Goal: Task Accomplishment & Management: Manage account settings

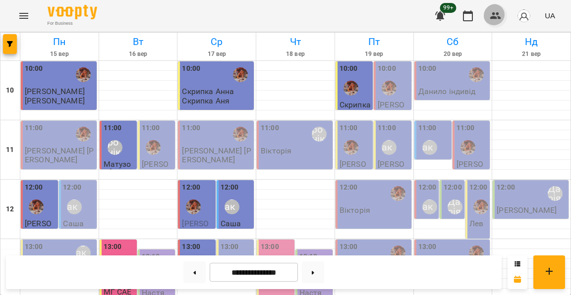
click at [498, 15] on icon "button" at bounding box center [496, 16] width 12 height 12
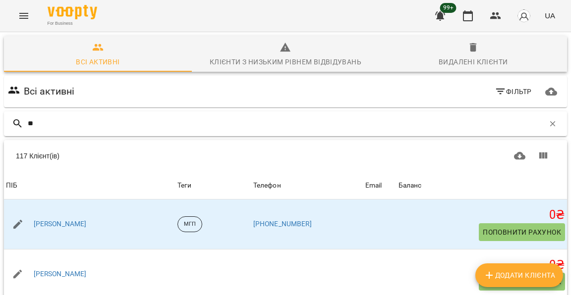
type input "*"
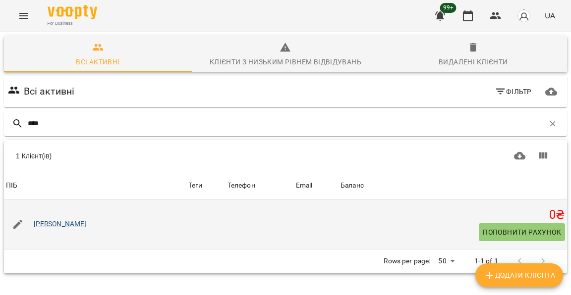
type input "****"
click at [56, 225] on link "[PERSON_NAME]" at bounding box center [60, 225] width 53 height 10
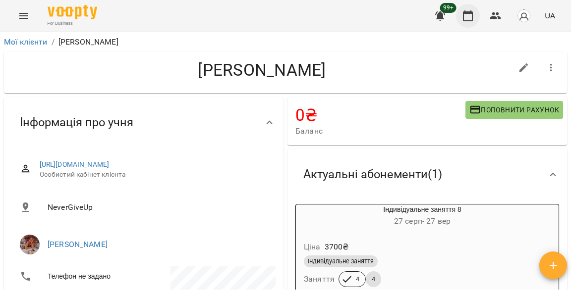
click at [474, 24] on button "button" at bounding box center [468, 16] width 24 height 24
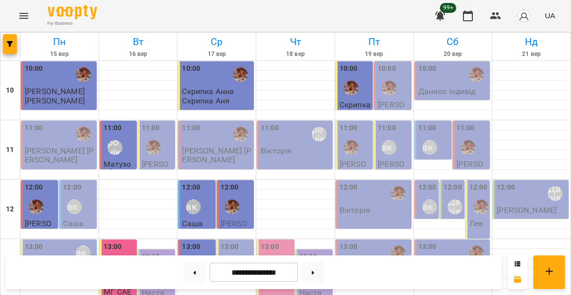
scroll to position [36, 0]
click at [32, 24] on div "For Business 99+ UA" at bounding box center [285, 16] width 571 height 32
click at [28, 18] on button "Menu" at bounding box center [24, 16] width 24 height 24
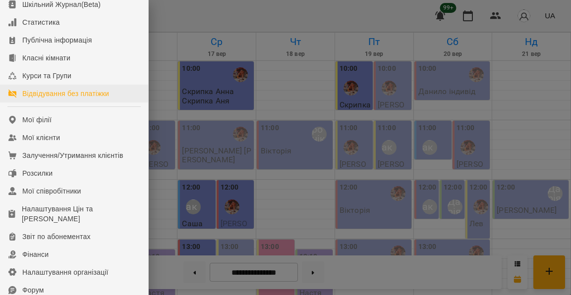
scroll to position [235, 0]
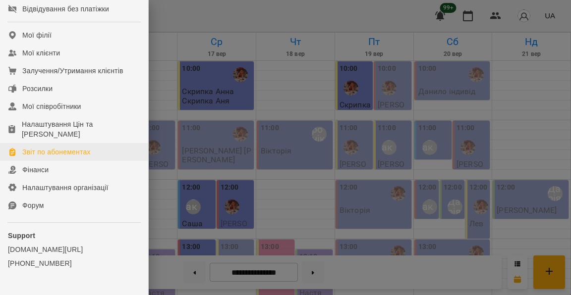
click at [57, 156] on div "Звіт по абонементах" at bounding box center [56, 152] width 68 height 10
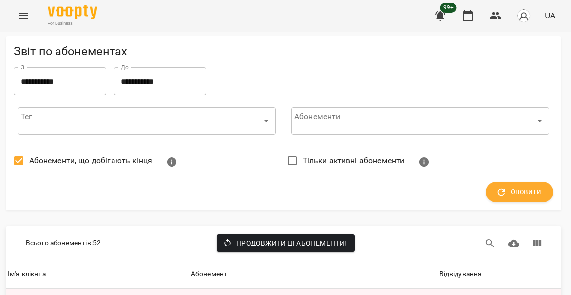
scroll to position [4057, 2]
click at [498, 13] on icon "button" at bounding box center [496, 16] width 12 height 12
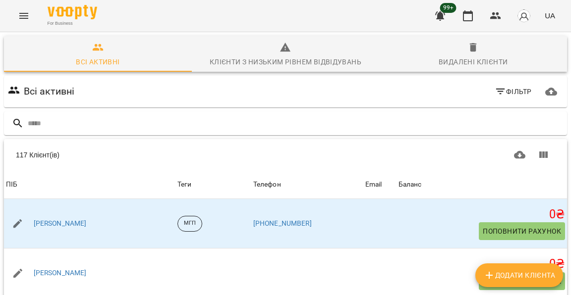
click at [24, 7] on button "Menu" at bounding box center [24, 16] width 24 height 24
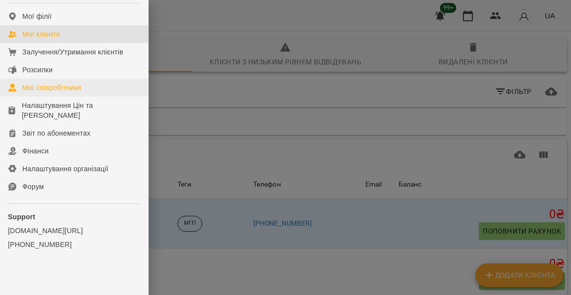
scroll to position [253, 0]
click at [72, 94] on div "Мої співробітники" at bounding box center [51, 89] width 59 height 10
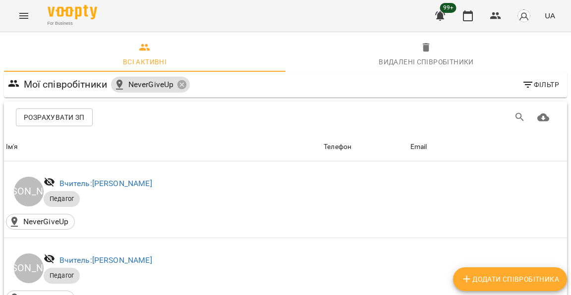
scroll to position [2, 0]
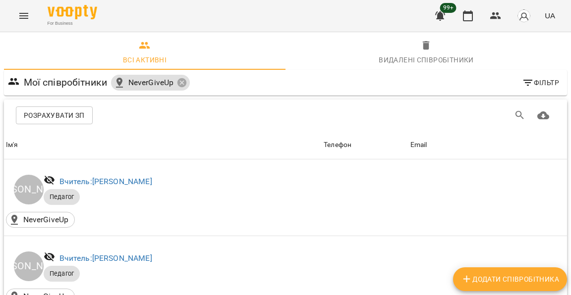
click at [69, 121] on span "Розрахувати ЗП" at bounding box center [54, 116] width 61 height 12
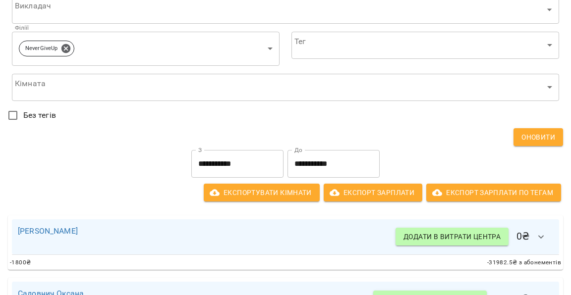
scroll to position [56, 0]
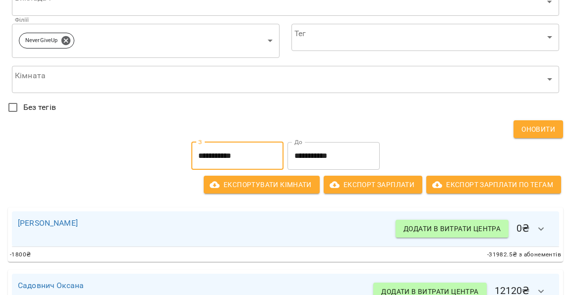
click at [247, 159] on input "**********" at bounding box center [237, 156] width 92 height 28
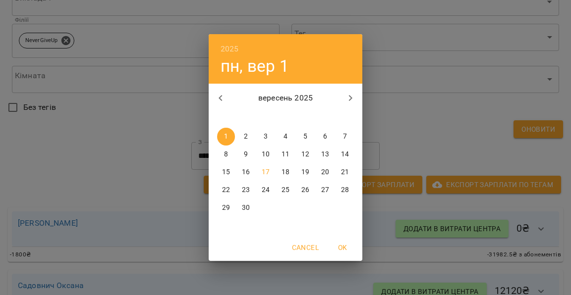
click at [227, 152] on p "8" at bounding box center [226, 155] width 4 height 10
type input "**********"
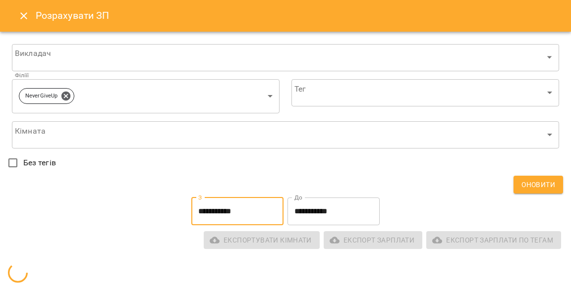
click at [312, 214] on input "**********" at bounding box center [333, 212] width 92 height 28
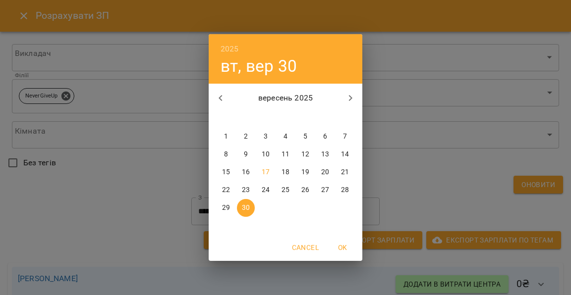
click at [342, 153] on p "14" at bounding box center [345, 155] width 8 height 10
type input "**********"
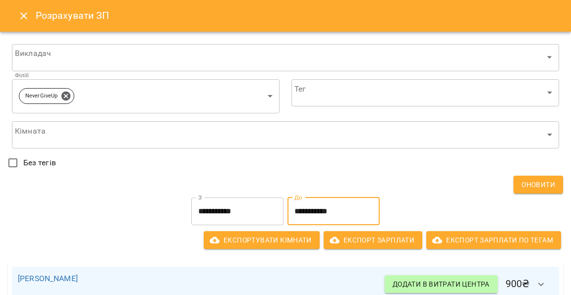
click at [323, 211] on input "**********" at bounding box center [333, 212] width 92 height 28
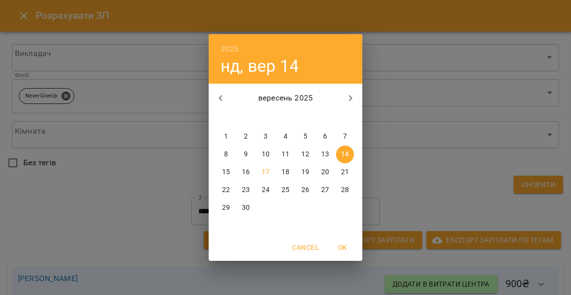
click at [393, 175] on div "2025 нд, вер 14 вересень 2025 пн вт ср чт пт сб нд 1 2 3 4 5 6 7 8 9 10 11 12 1…" at bounding box center [285, 147] width 571 height 295
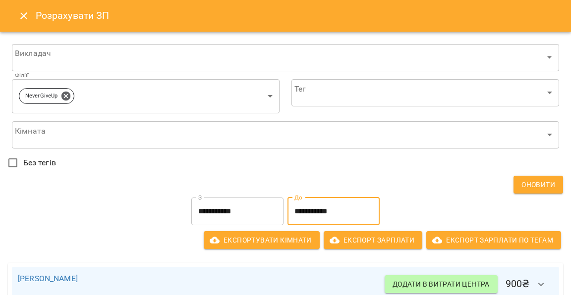
click at [22, 16] on icon "Close" at bounding box center [24, 16] width 12 height 12
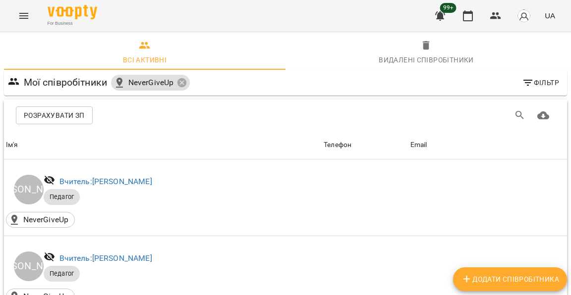
scroll to position [410, 0]
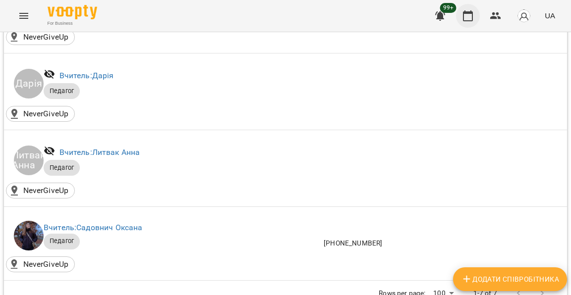
click at [474, 15] on icon "button" at bounding box center [468, 16] width 12 height 12
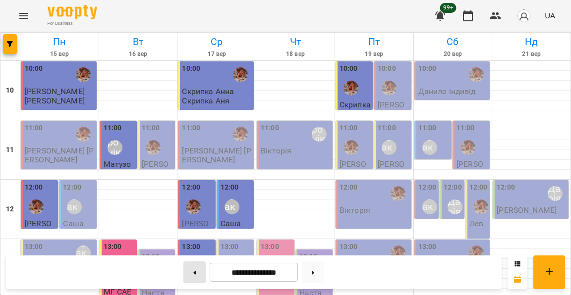
scroll to position [464, 0]
click at [194, 273] on button at bounding box center [194, 273] width 22 height 22
type input "**********"
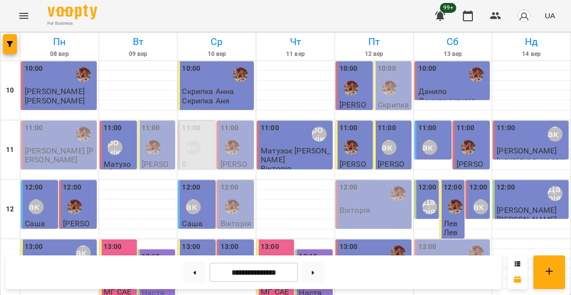
scroll to position [195, 0]
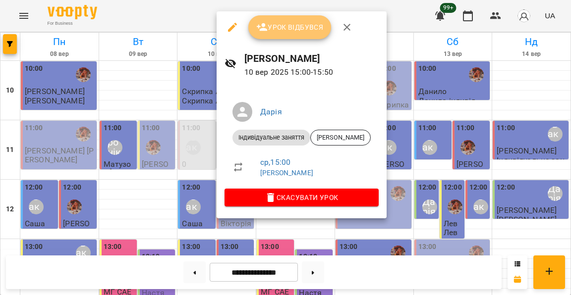
click at [281, 32] on span "Урок відбувся" at bounding box center [289, 27] width 67 height 12
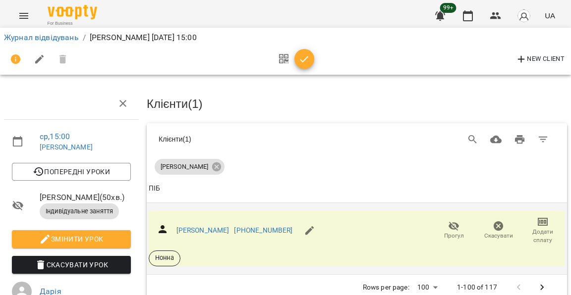
click at [540, 218] on icon "button" at bounding box center [543, 222] width 12 height 12
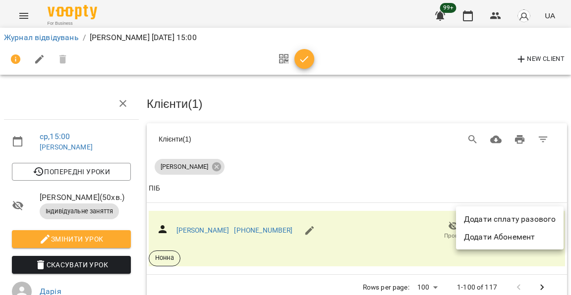
click at [517, 218] on li "Додати сплату разового" at bounding box center [510, 220] width 108 height 18
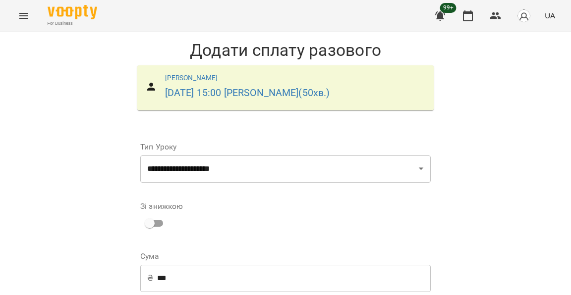
scroll to position [178, 0]
select select "****"
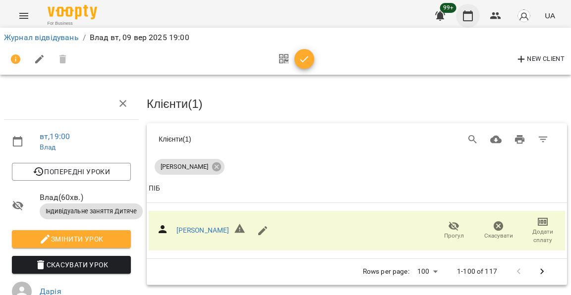
click at [473, 17] on icon "button" at bounding box center [468, 16] width 12 height 12
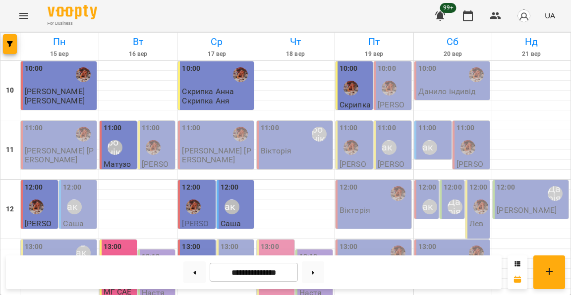
scroll to position [56, 0]
click at [240, 182] on div "12:00 [PERSON_NAME]" at bounding box center [236, 200] width 31 height 36
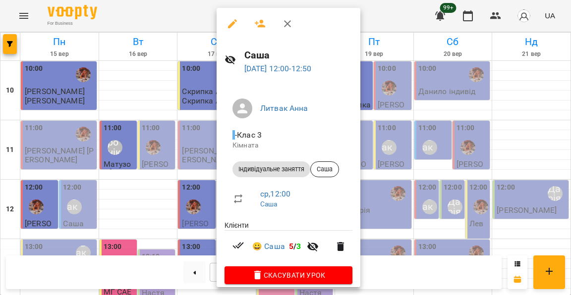
click at [187, 159] on div at bounding box center [285, 147] width 571 height 295
